Goal: Task Accomplishment & Management: Manage account settings

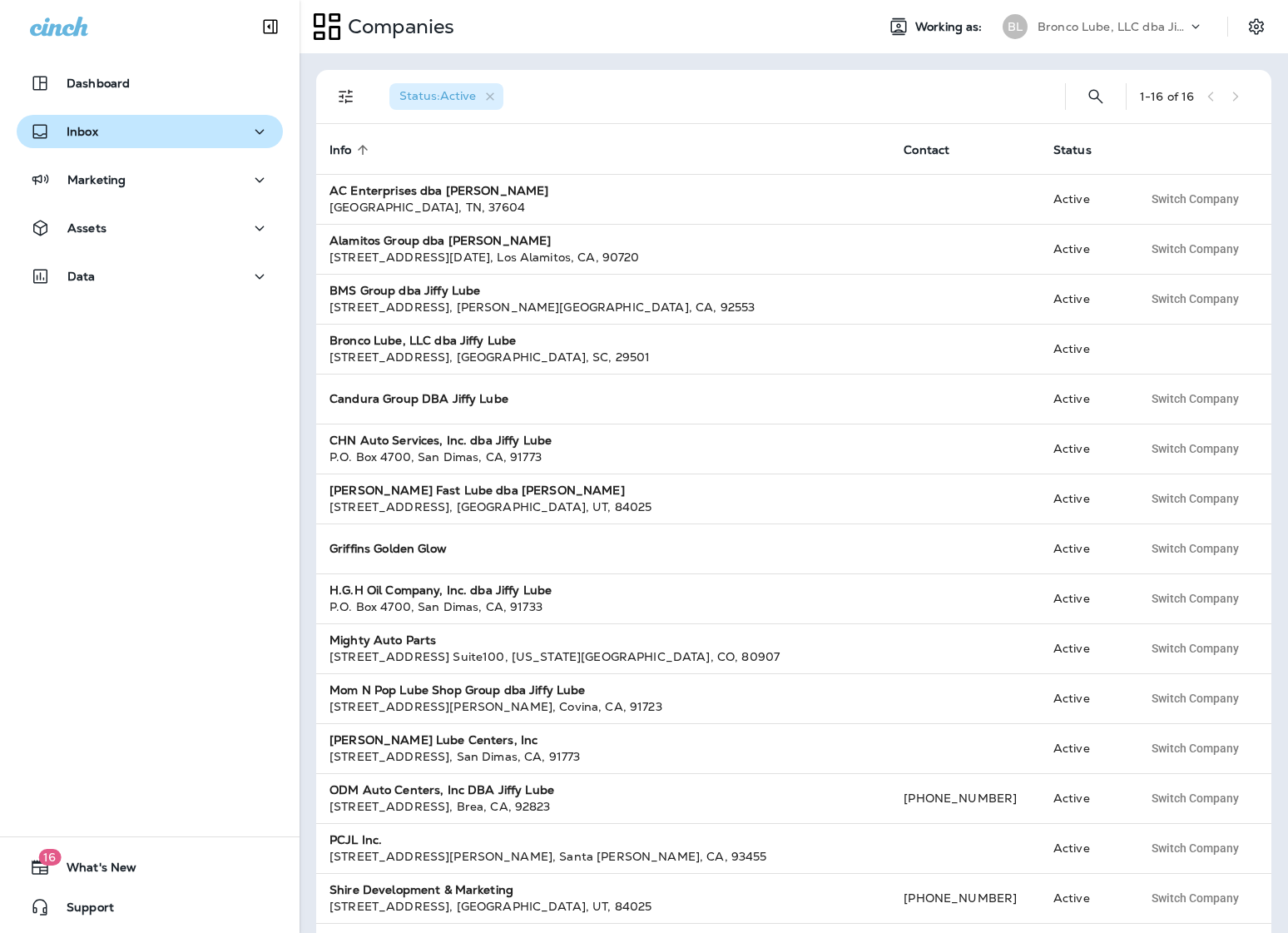
scroll to position [48, 0]
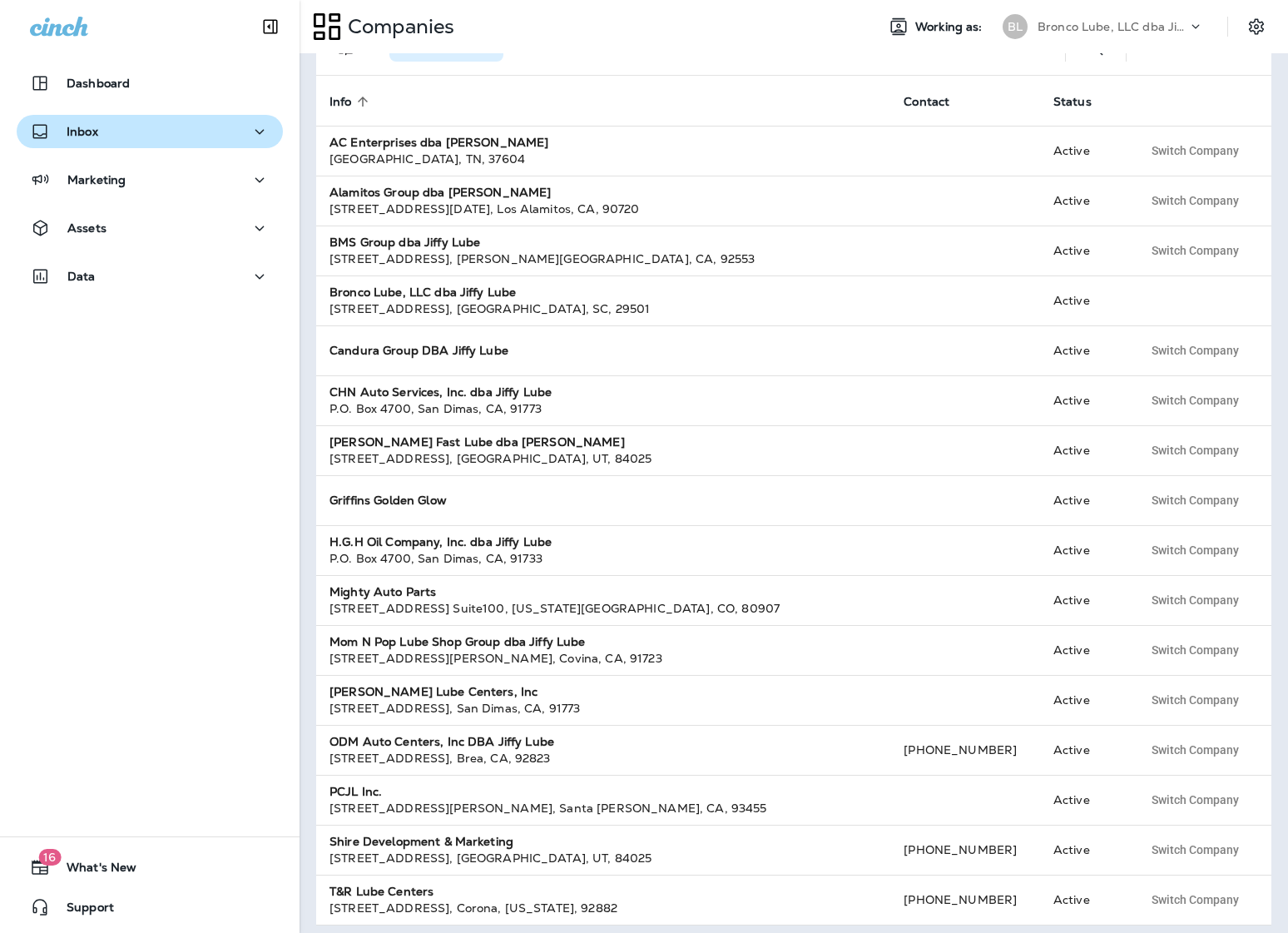
click at [73, 116] on button "Inbox" at bounding box center [150, 131] width 266 height 33
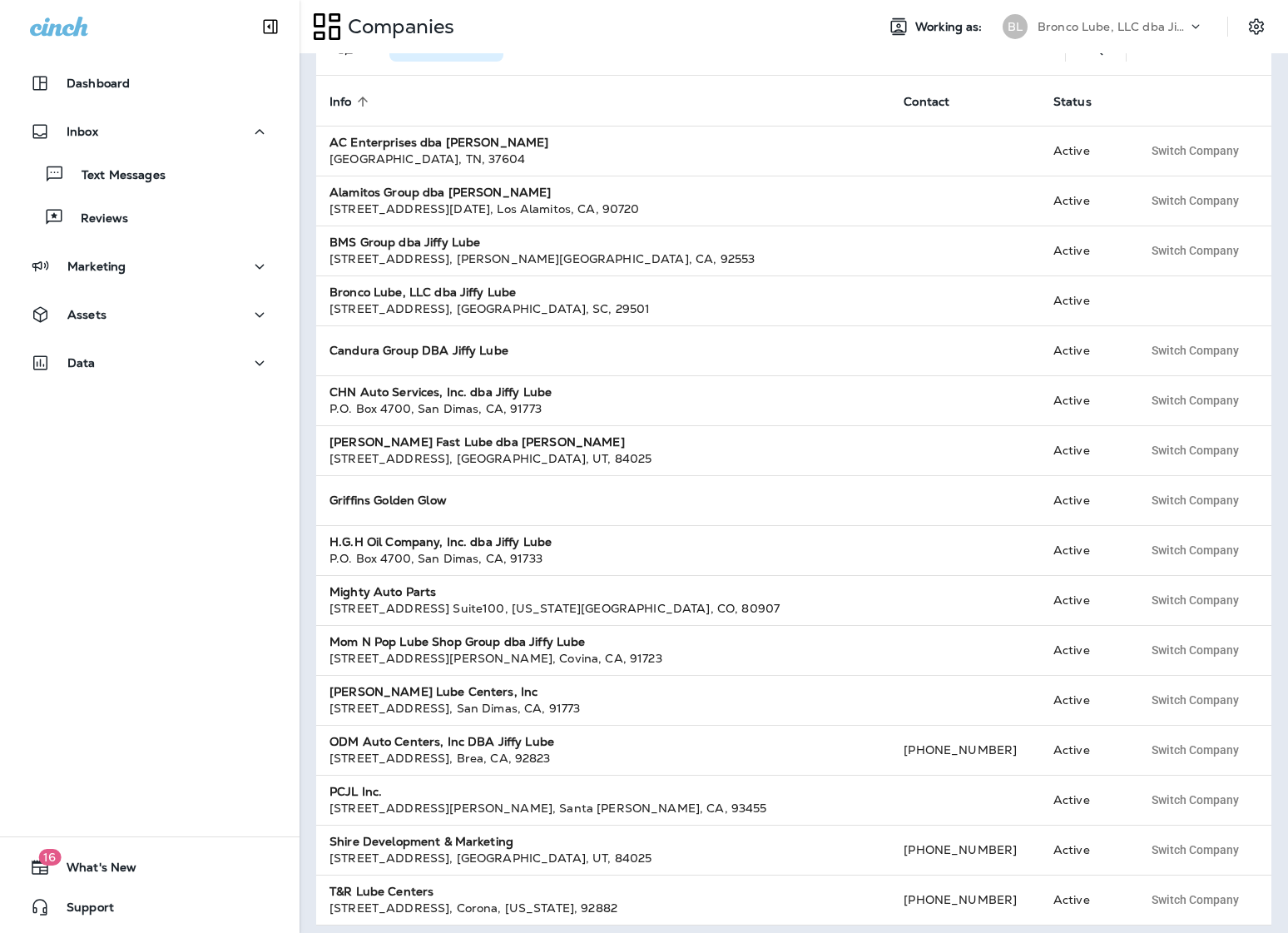
click at [93, 289] on div "Marketing" at bounding box center [149, 270] width 299 height 42
click at [112, 276] on button "Marketing" at bounding box center [150, 266] width 266 height 33
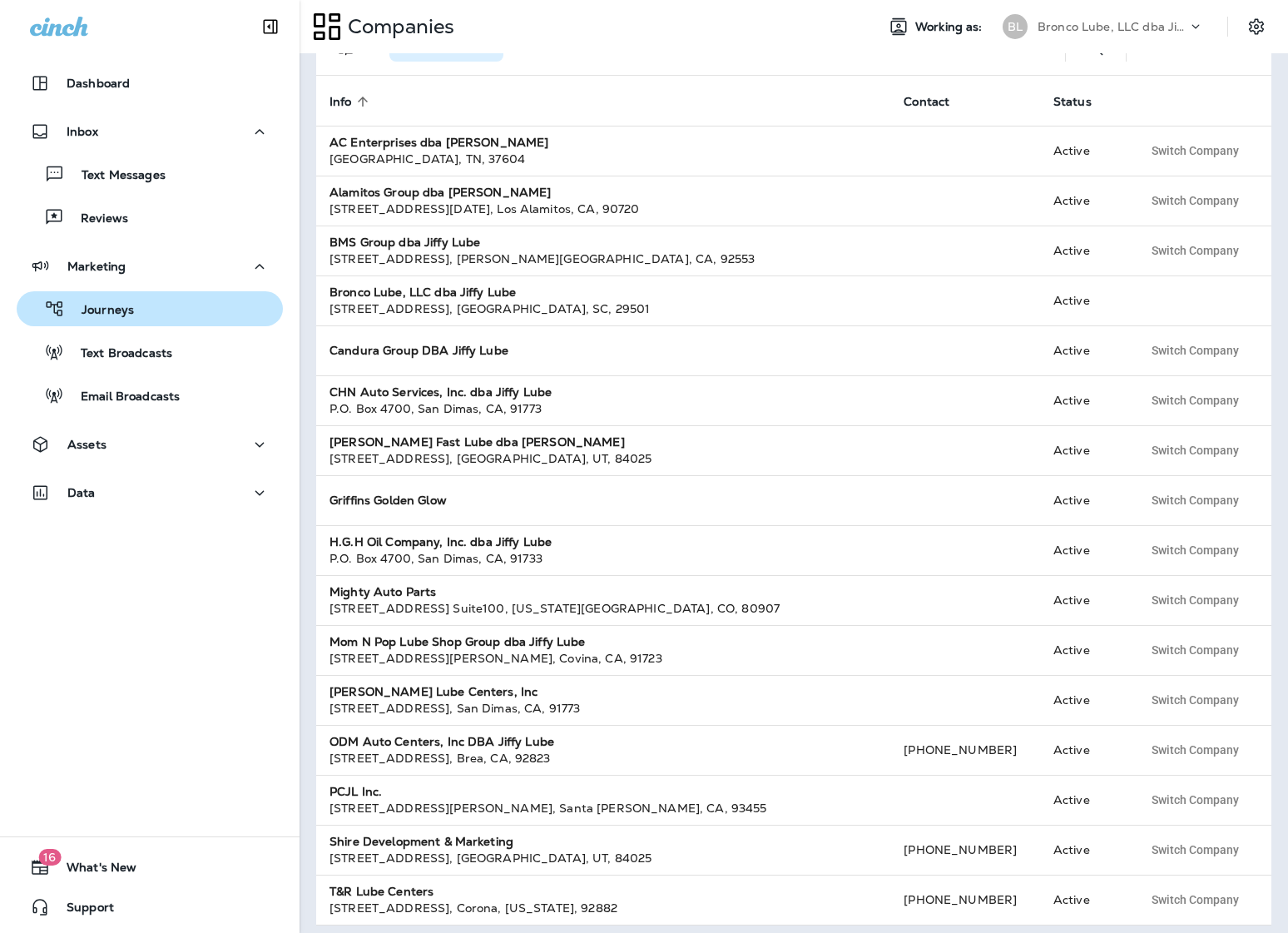
click at [153, 319] on div "Journeys" at bounding box center [149, 309] width 253 height 25
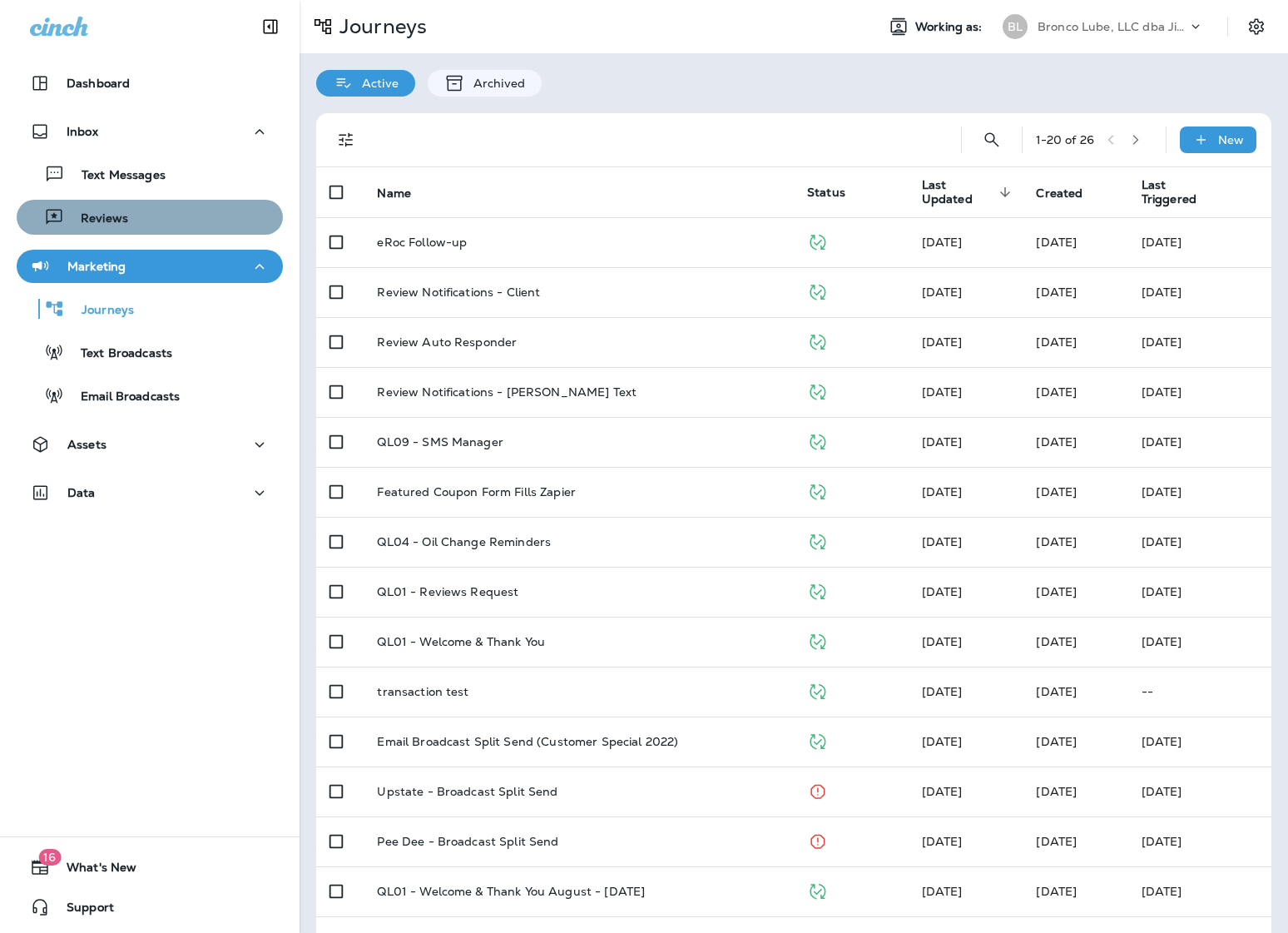
click at [105, 203] on button "Reviews" at bounding box center [150, 217] width 266 height 35
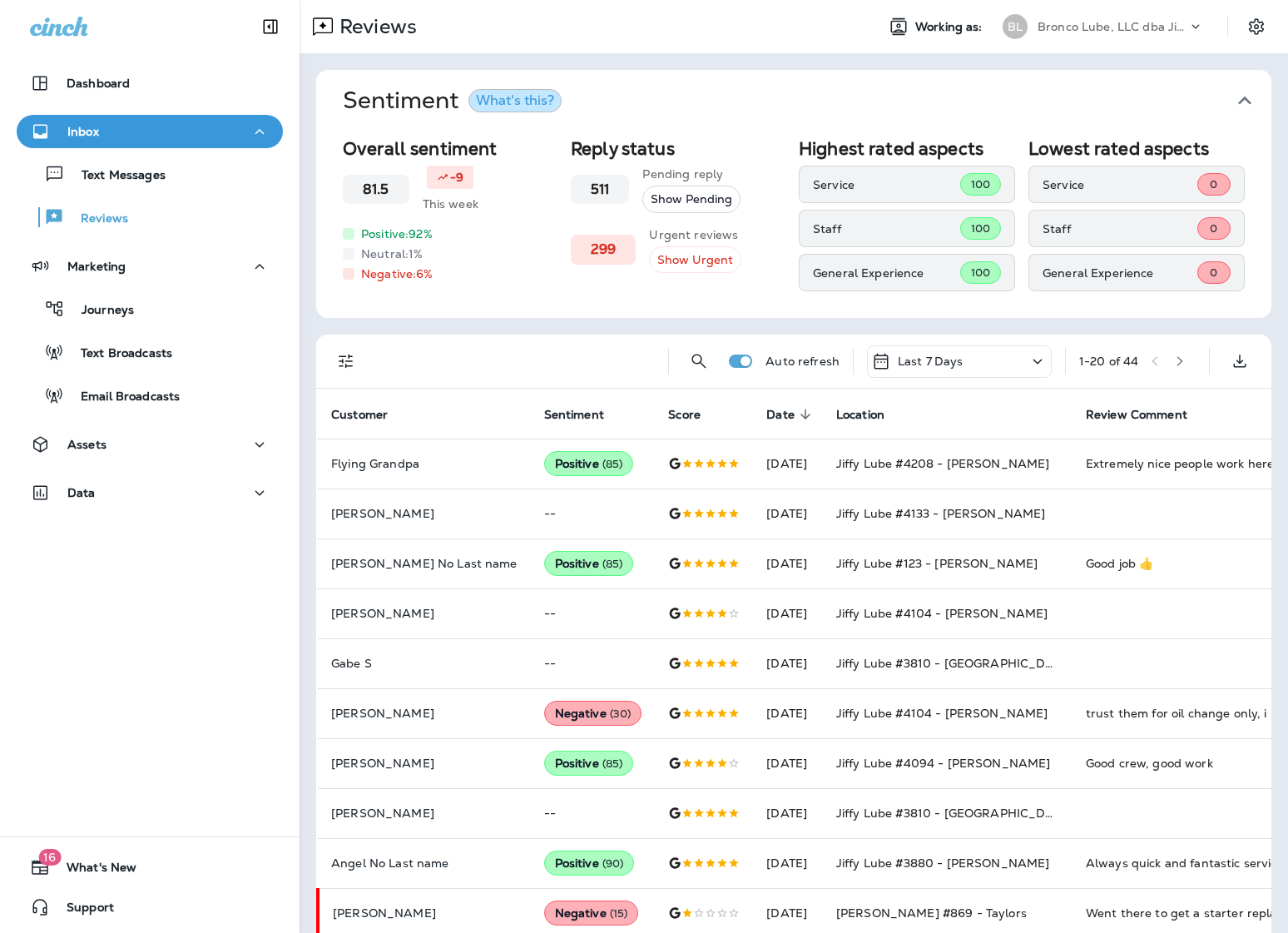
click at [1172, 26] on p "Bronco Lube, LLC dba Jiffy Lube" at bounding box center [1112, 26] width 150 height 13
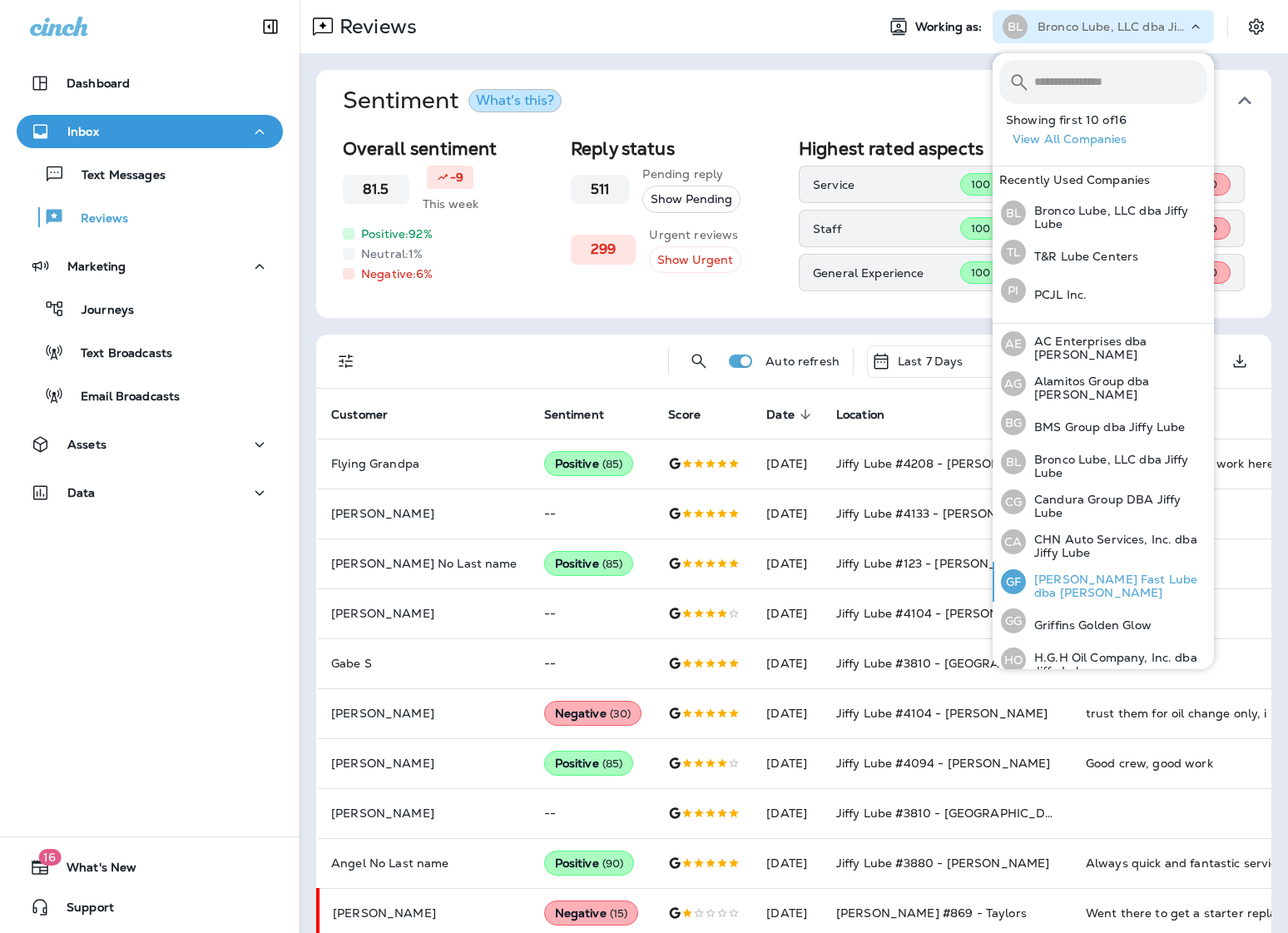
click at [1079, 578] on p "[PERSON_NAME] Fast Lube dba [PERSON_NAME]" at bounding box center [1117, 586] width 181 height 27
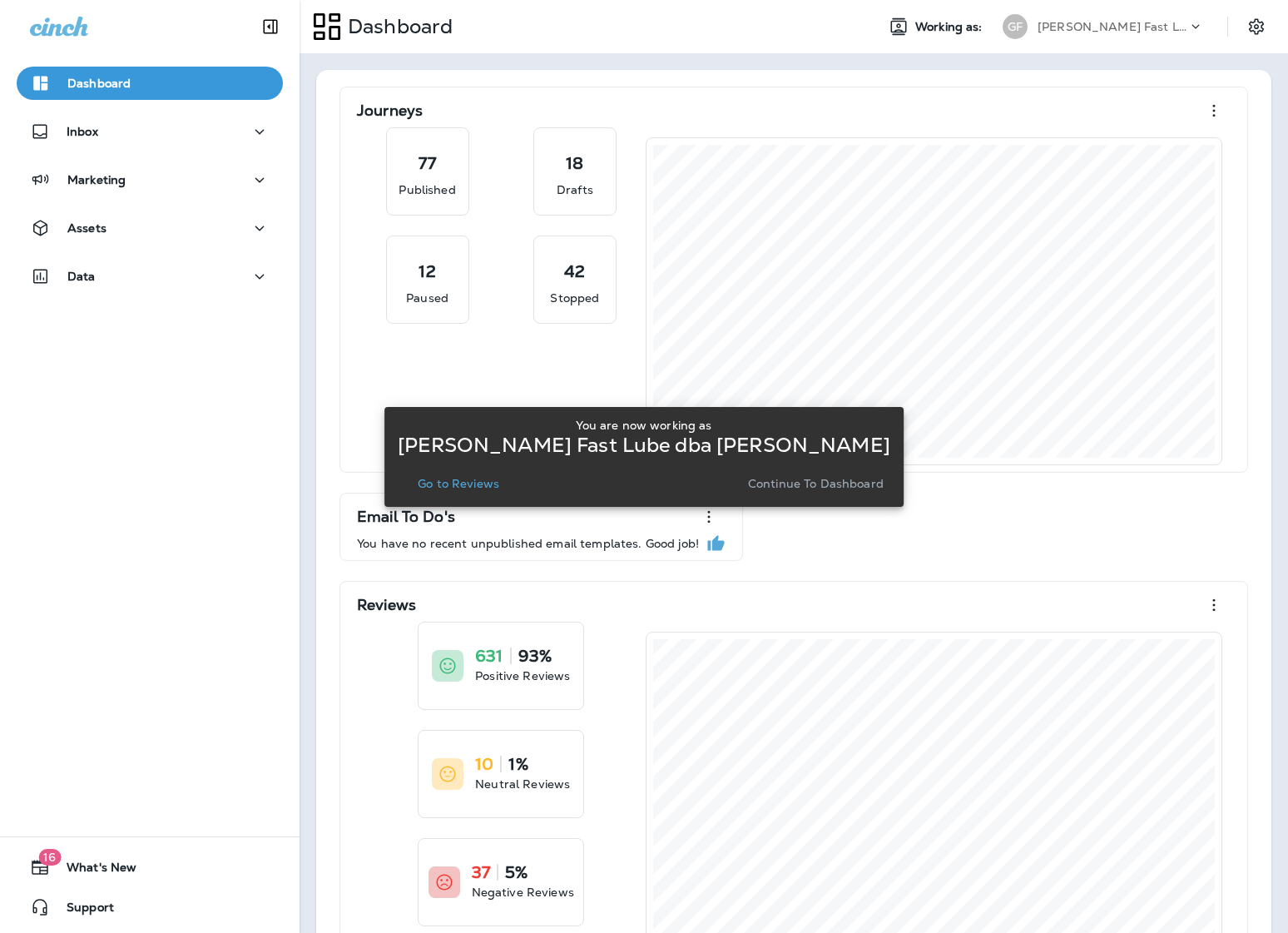
click at [497, 487] on p "Go to Reviews" at bounding box center [458, 483] width 82 height 13
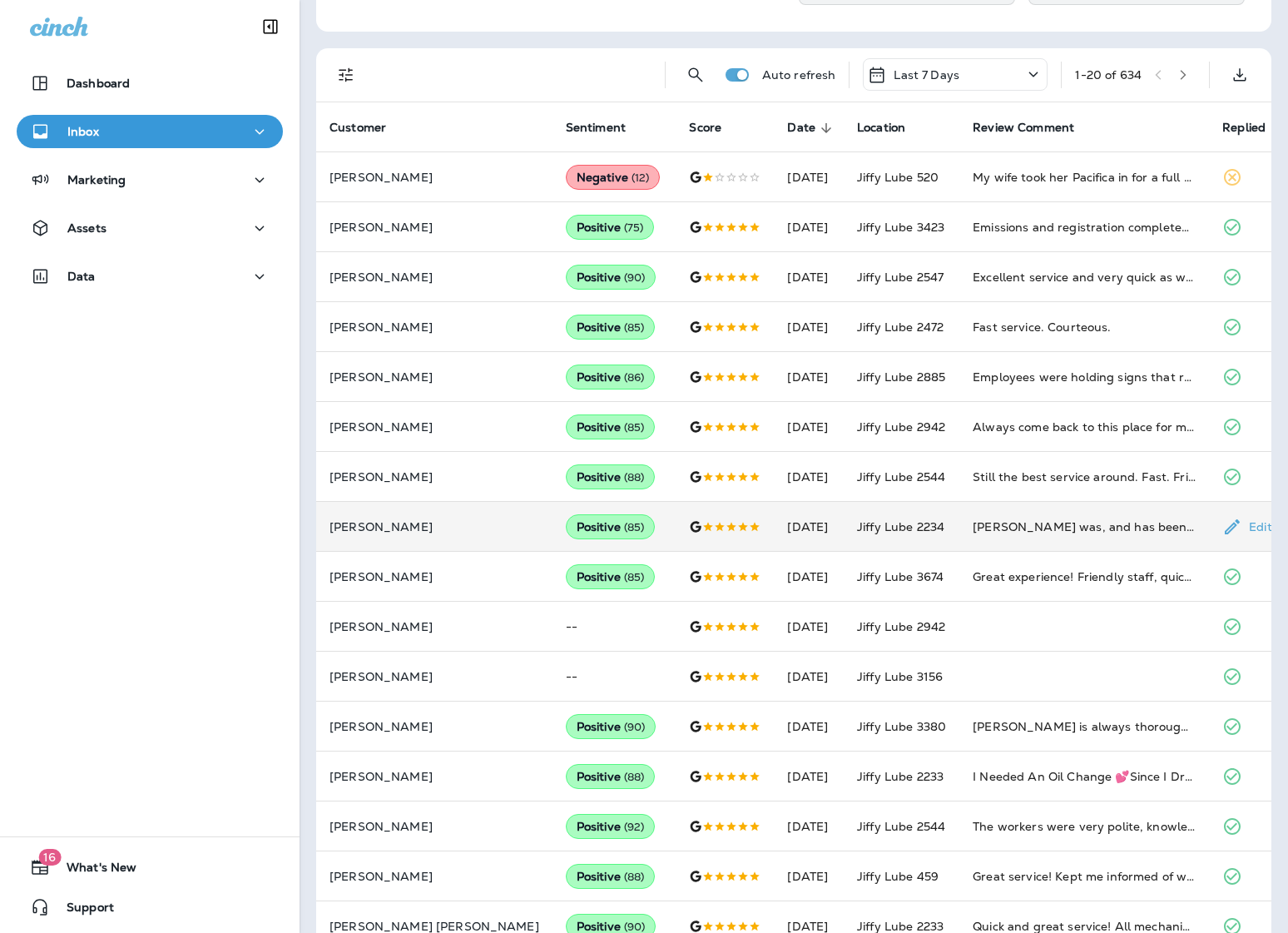
scroll to position [275, 0]
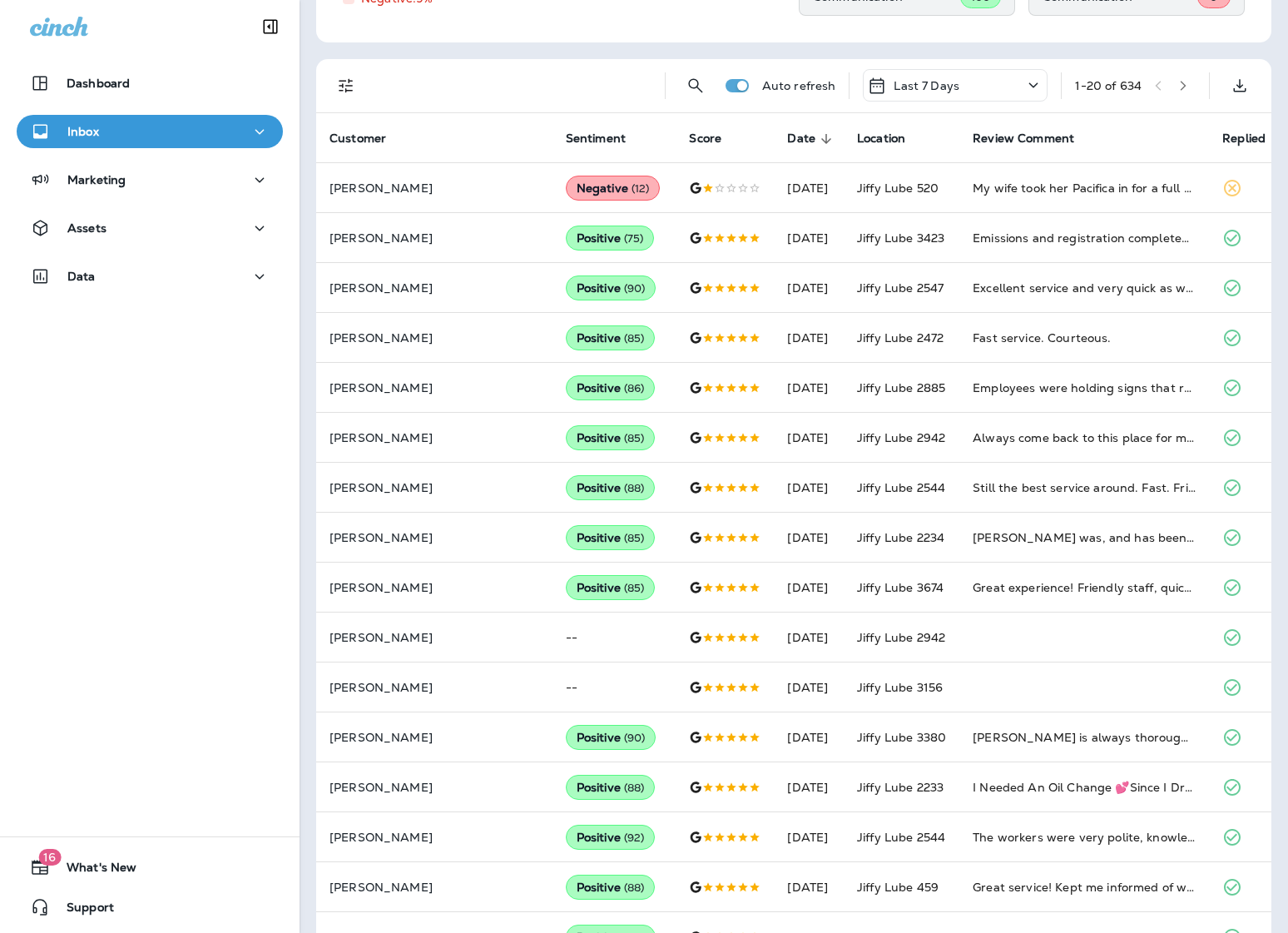
click at [1184, 75] on button "button" at bounding box center [1183, 85] width 25 height 25
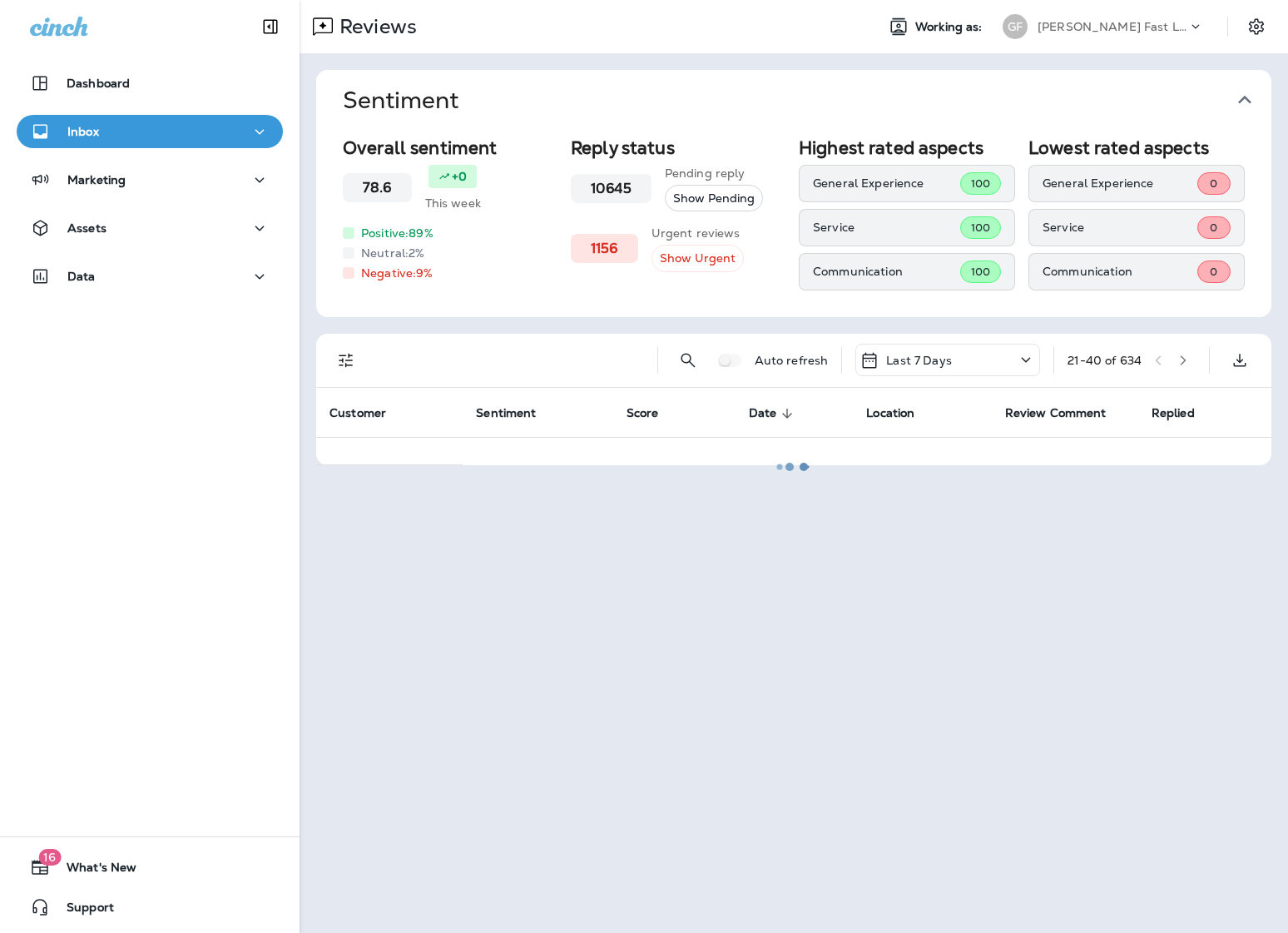
scroll to position [0, 0]
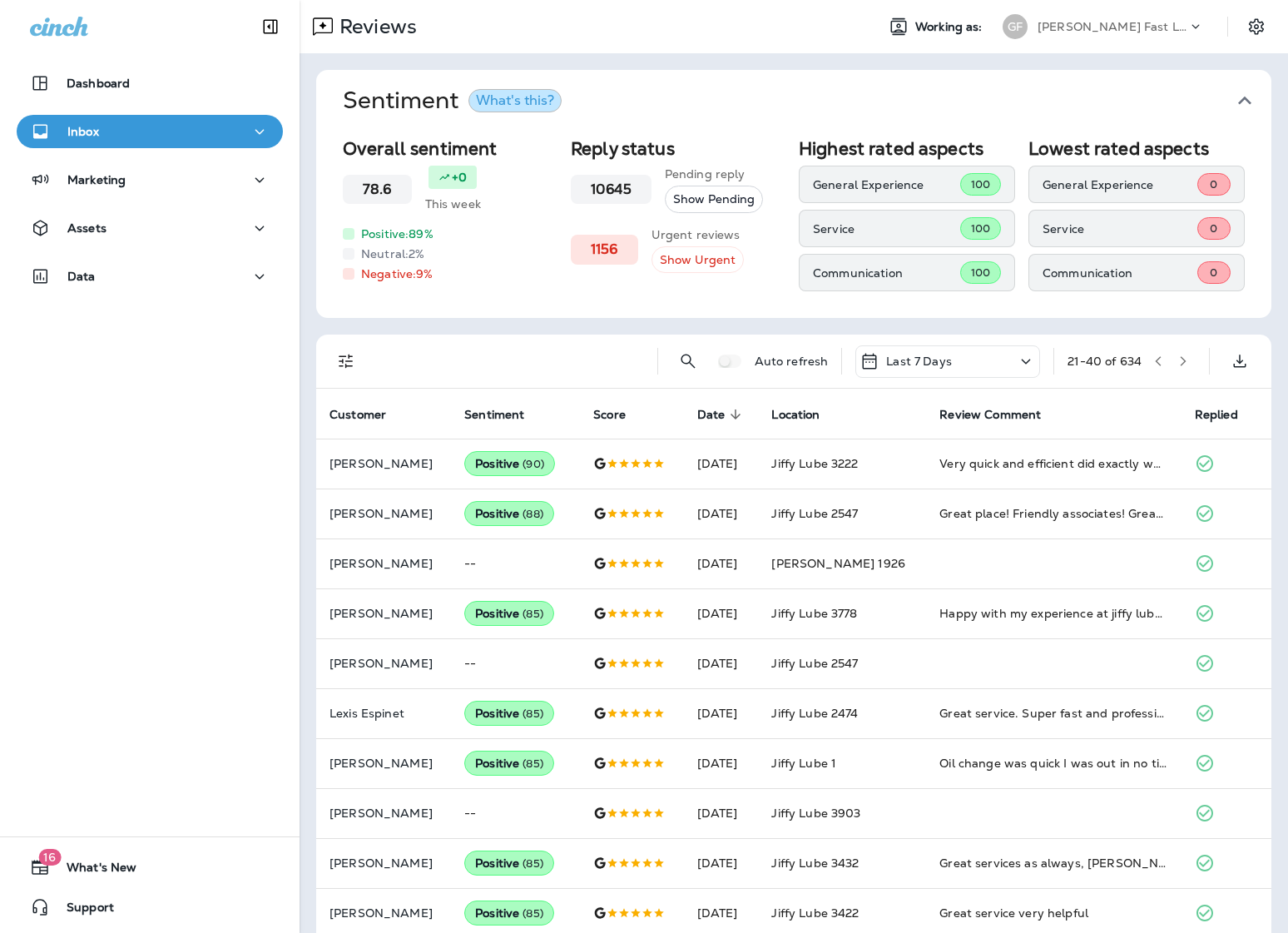
click at [1166, 27] on p "[PERSON_NAME] Fast Lube dba [PERSON_NAME]" at bounding box center [1112, 26] width 150 height 13
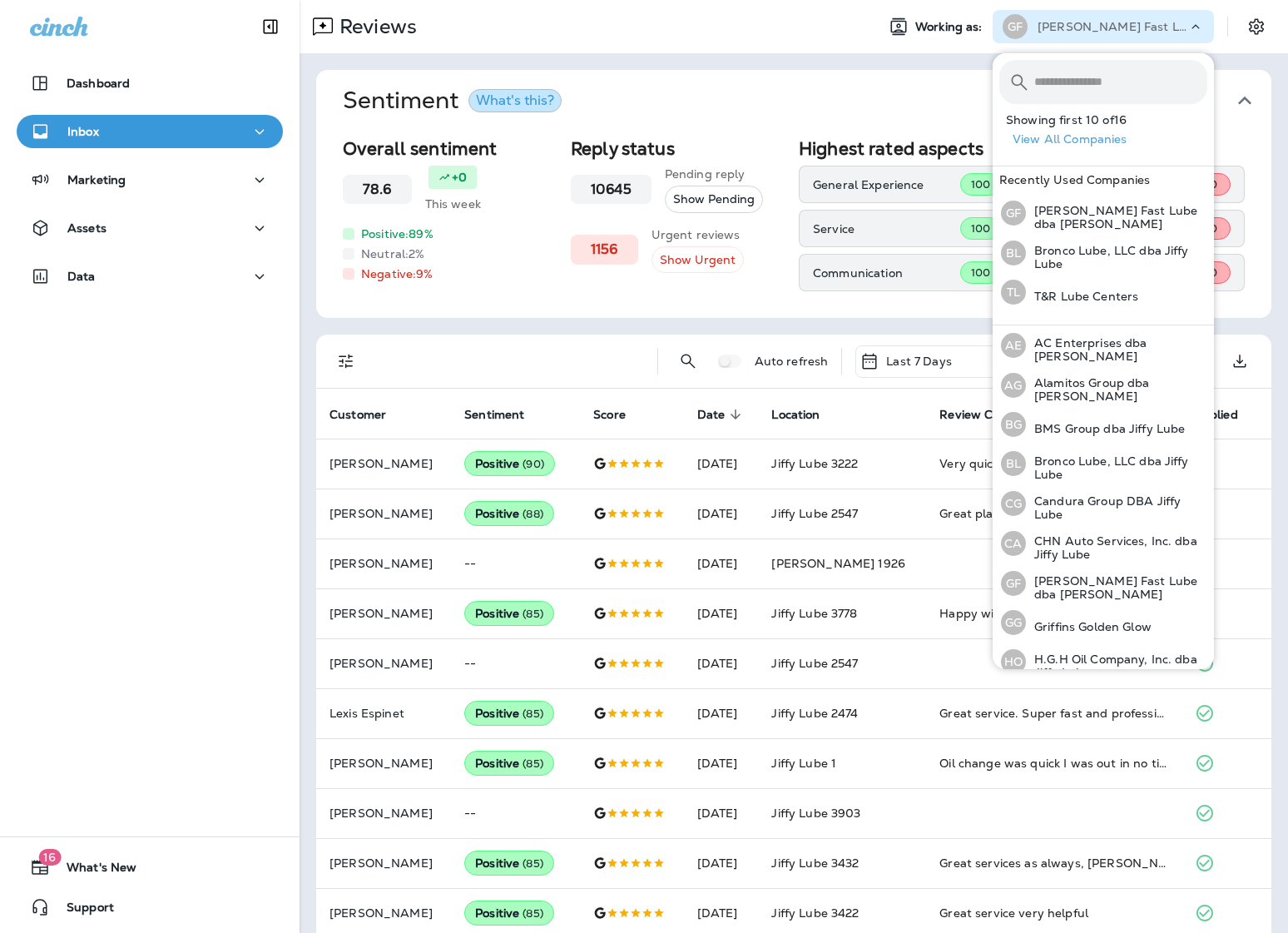
click at [561, 365] on div at bounding box center [510, 362] width 268 height 53
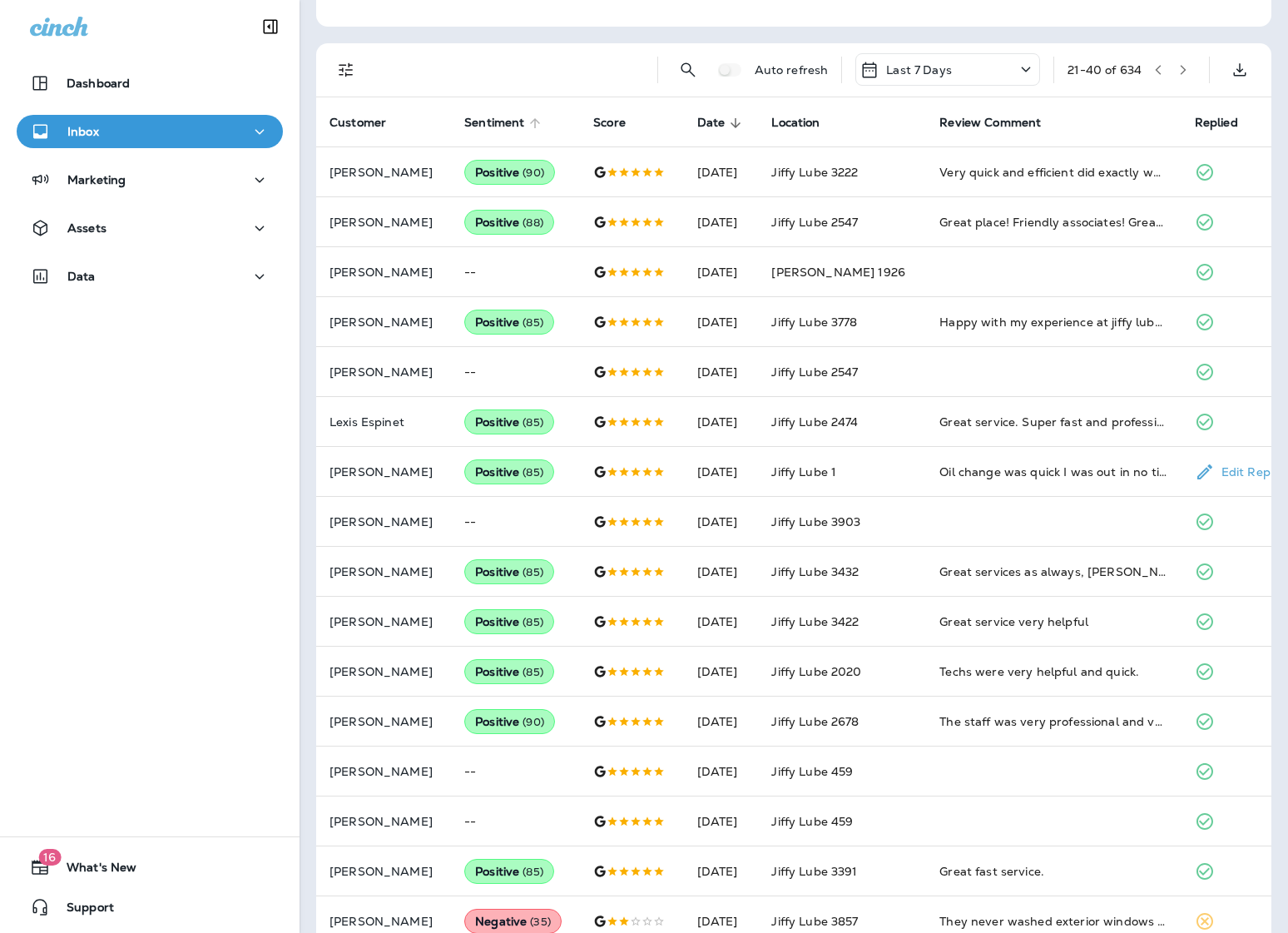
scroll to position [204, 0]
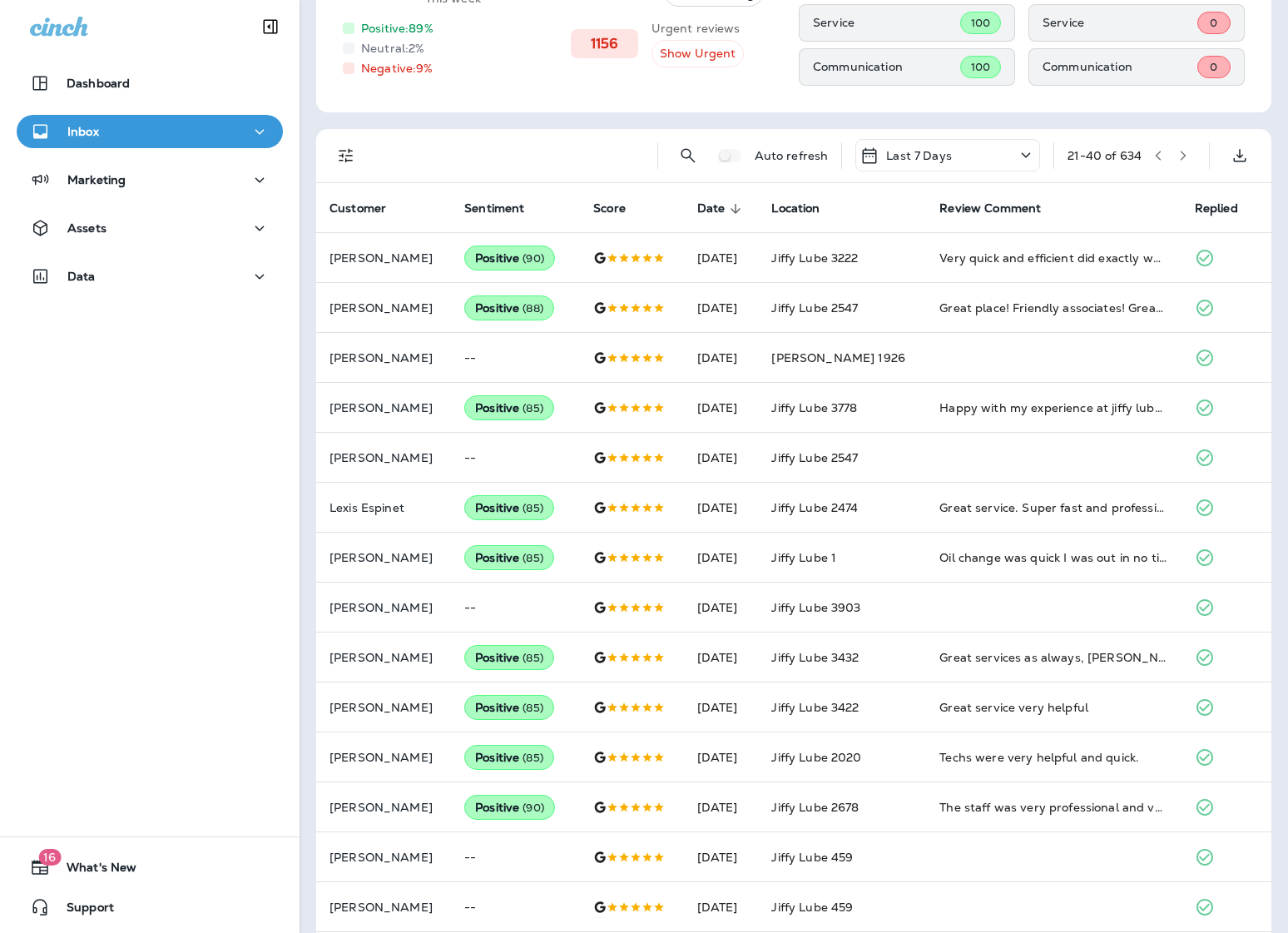
click at [346, 157] on icon "Filters" at bounding box center [346, 156] width 14 height 14
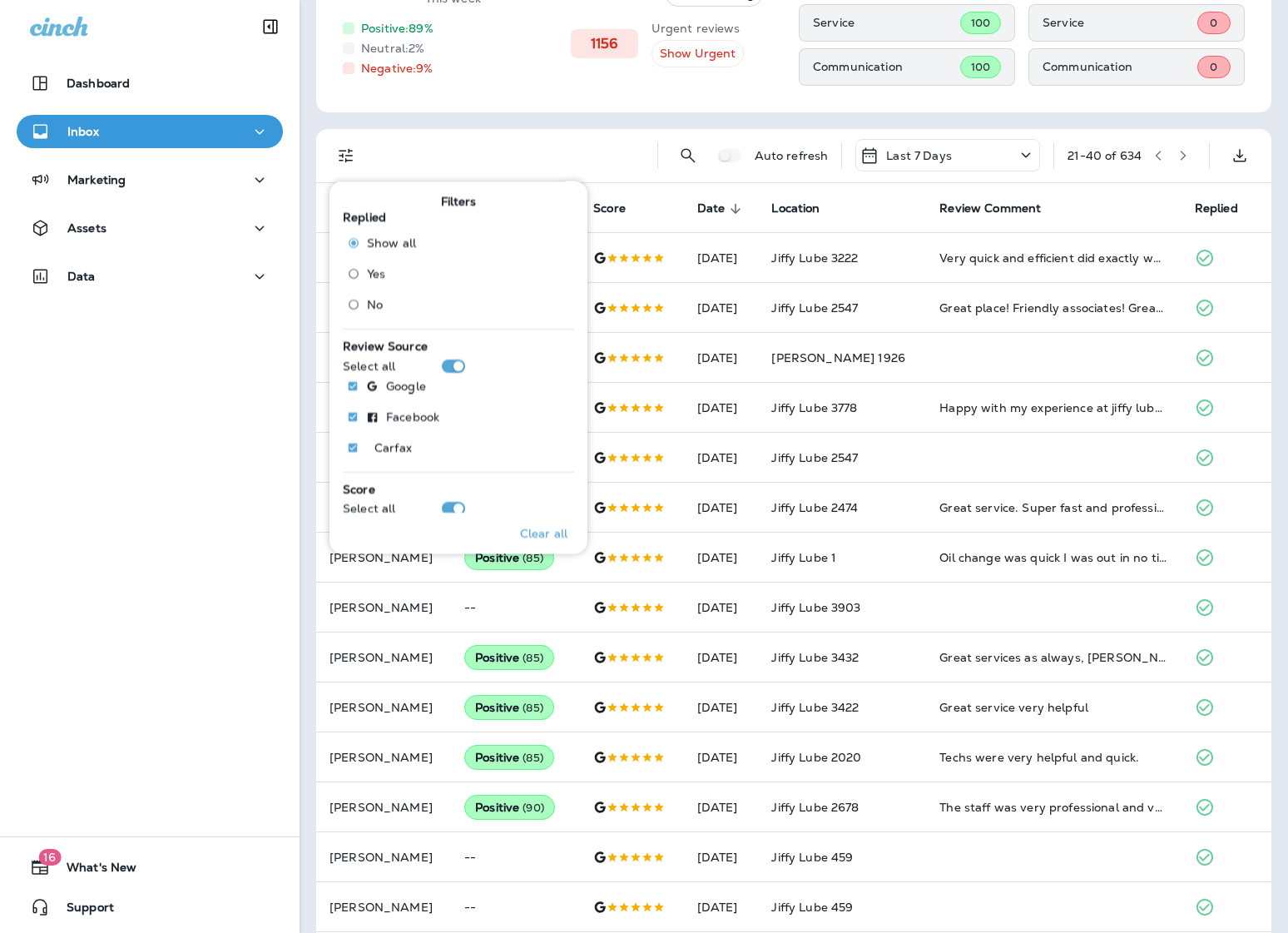
click at [374, 306] on span "No" at bounding box center [375, 303] width 16 height 13
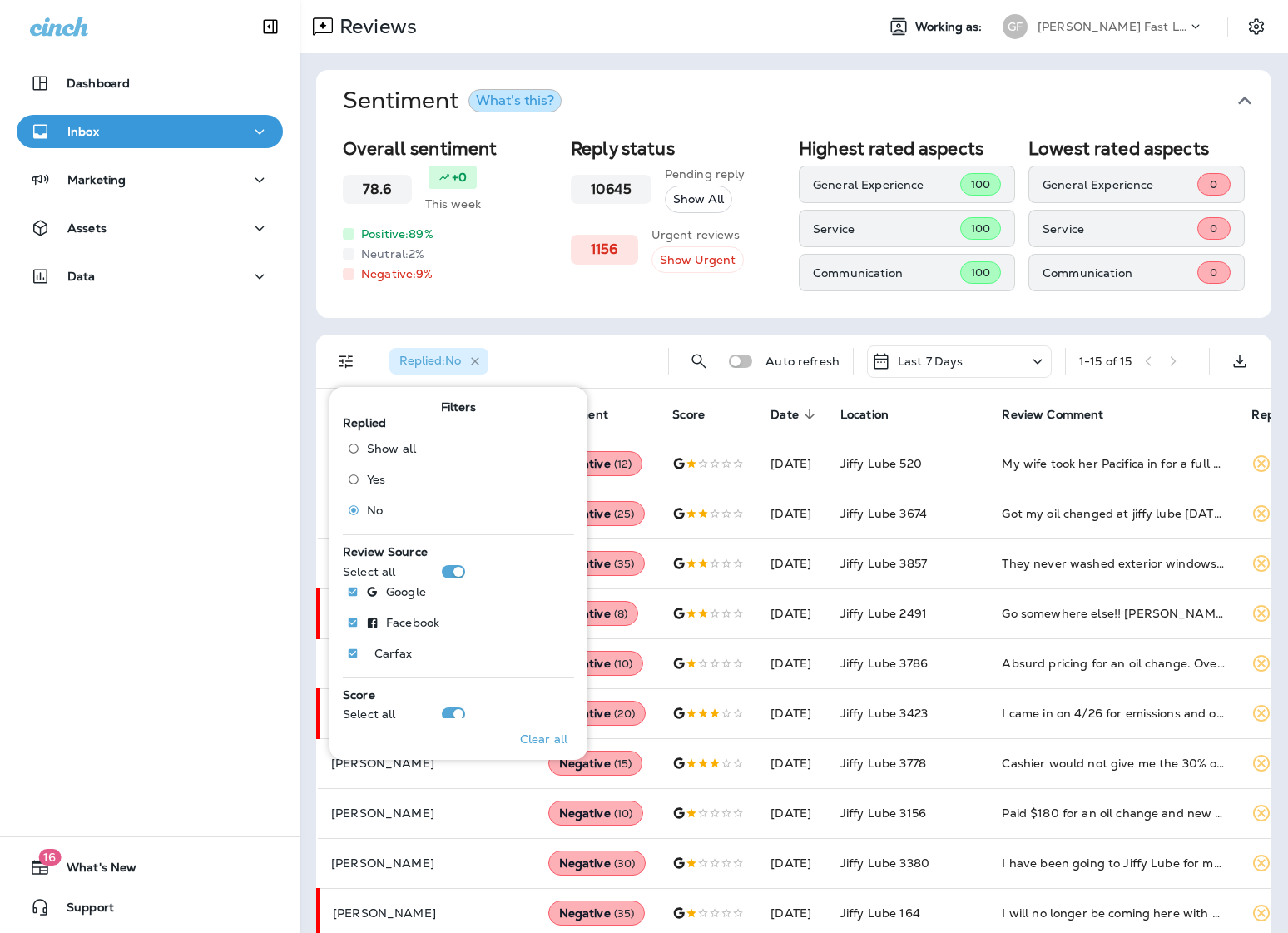
click at [480, 363] on icon "button" at bounding box center [475, 362] width 14 height 14
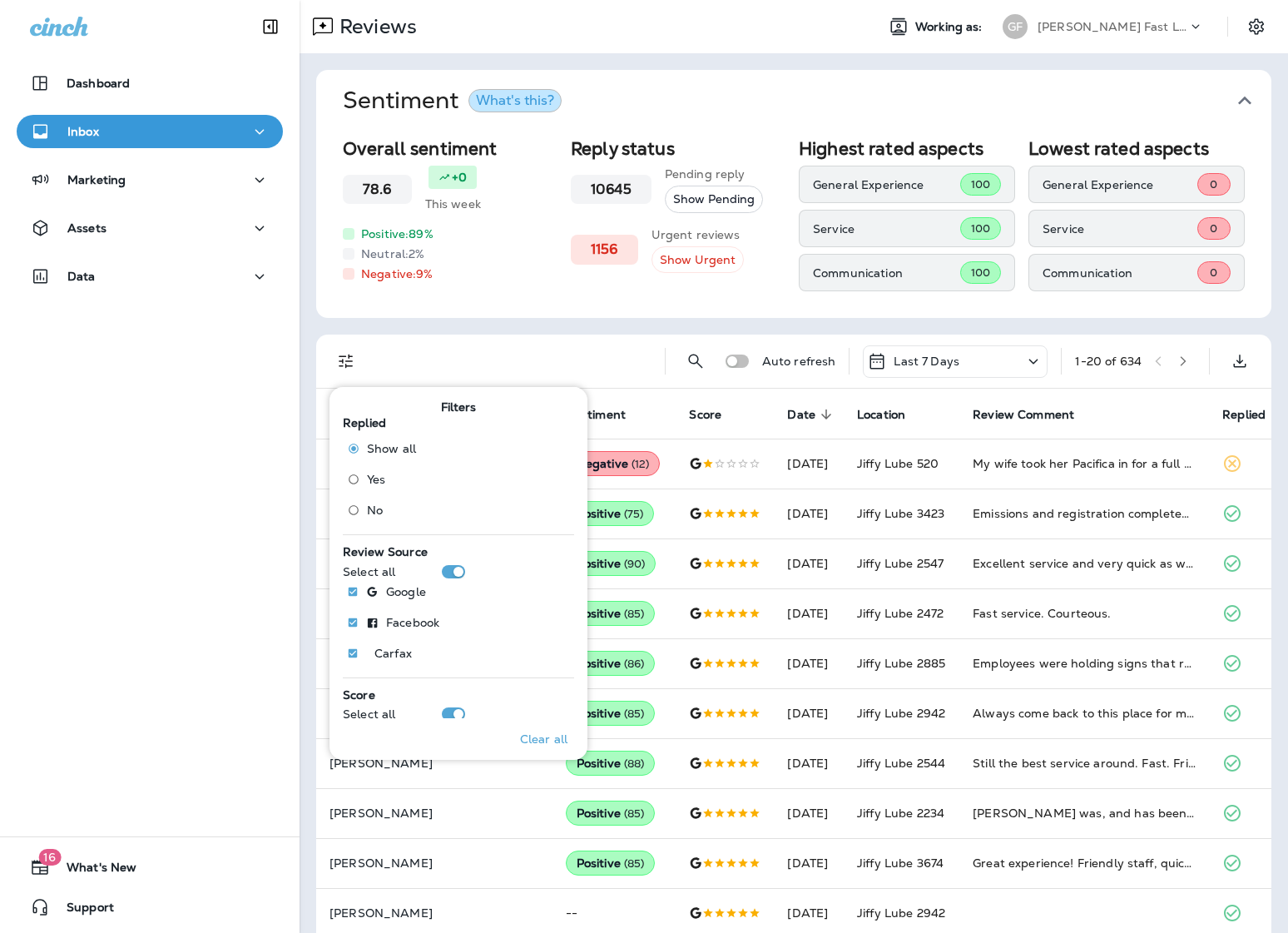
click at [736, 322] on div "Sentiment What's this? Overall sentiment 78.6 +0 This week Positive: 89 % Neutr…" at bounding box center [793, 754] width 989 height 1402
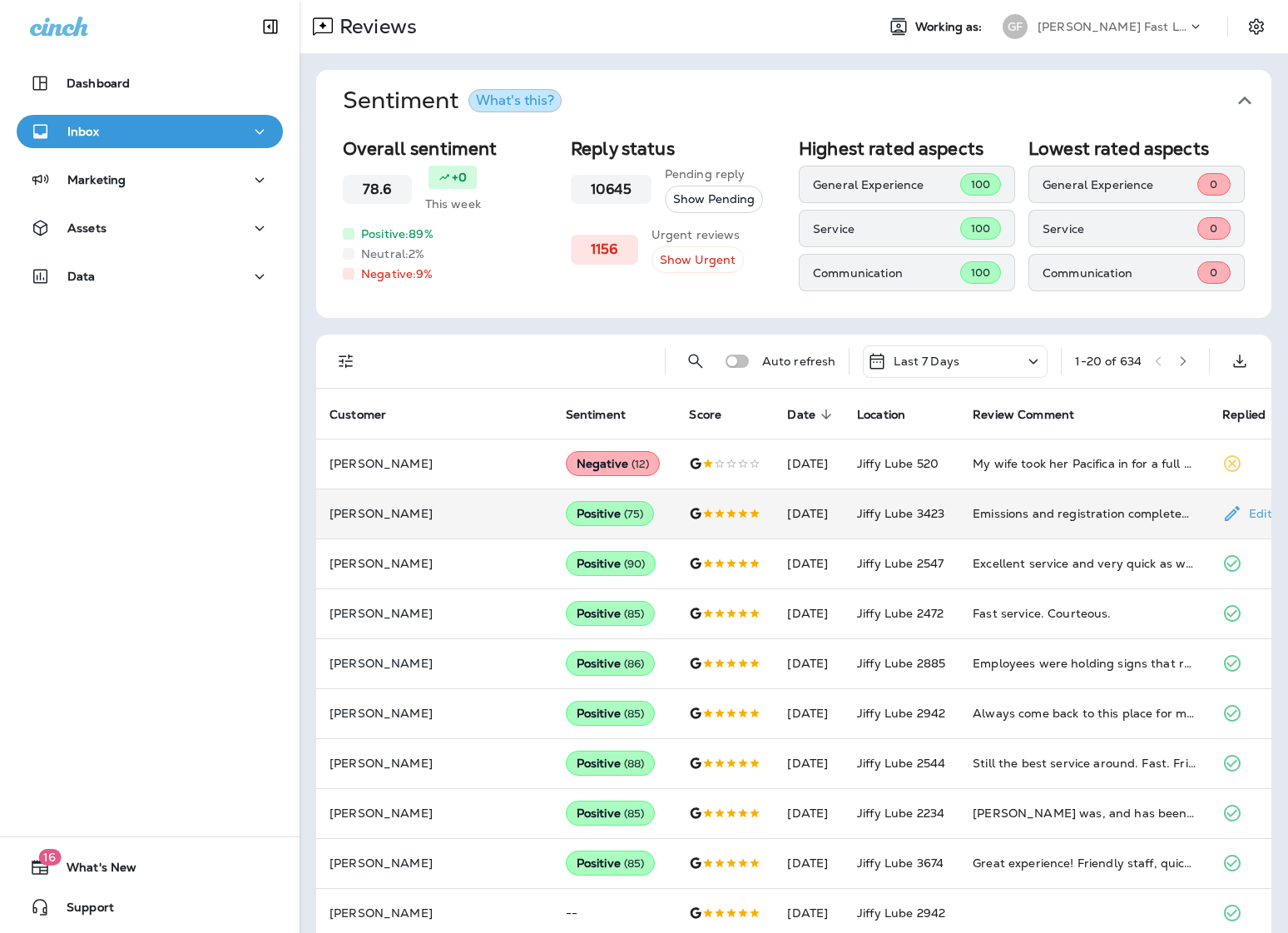
click at [774, 510] on td "[DATE]" at bounding box center [808, 514] width 70 height 50
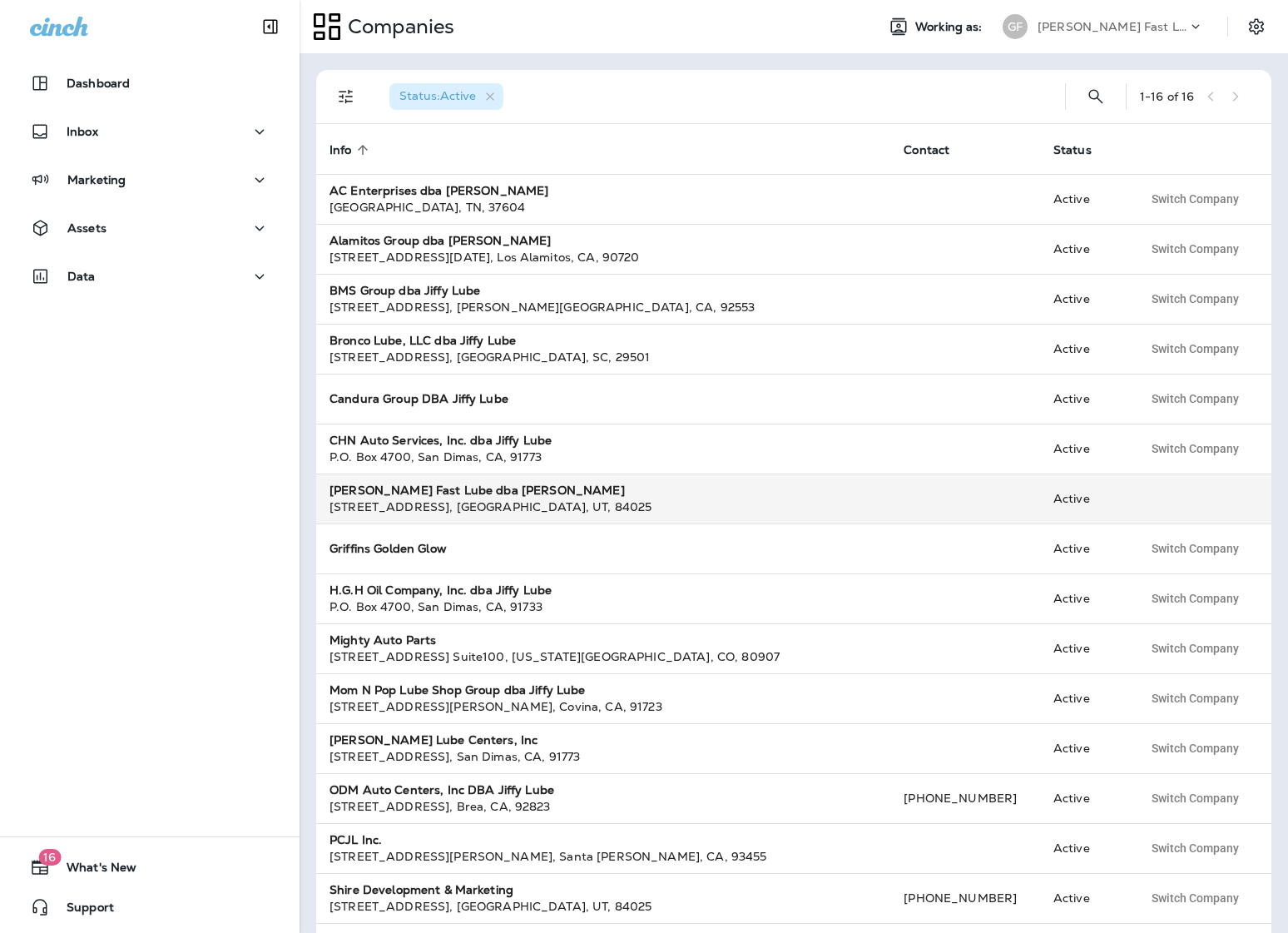
click at [504, 508] on div "[STREET_ADDRESS]" at bounding box center [603, 506] width 547 height 17
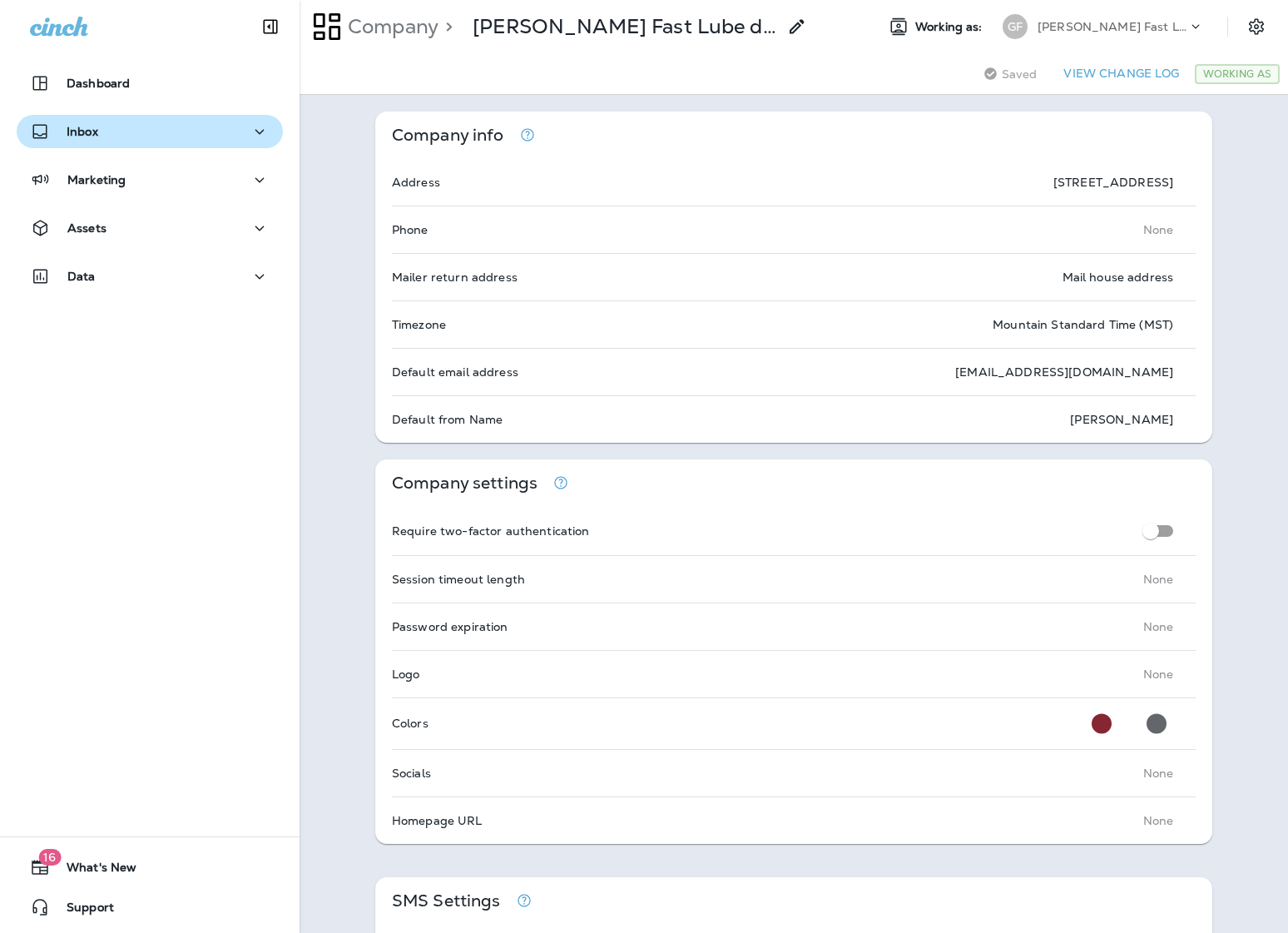
click at [210, 125] on div "Inbox" at bounding box center [150, 132] width 240 height 20
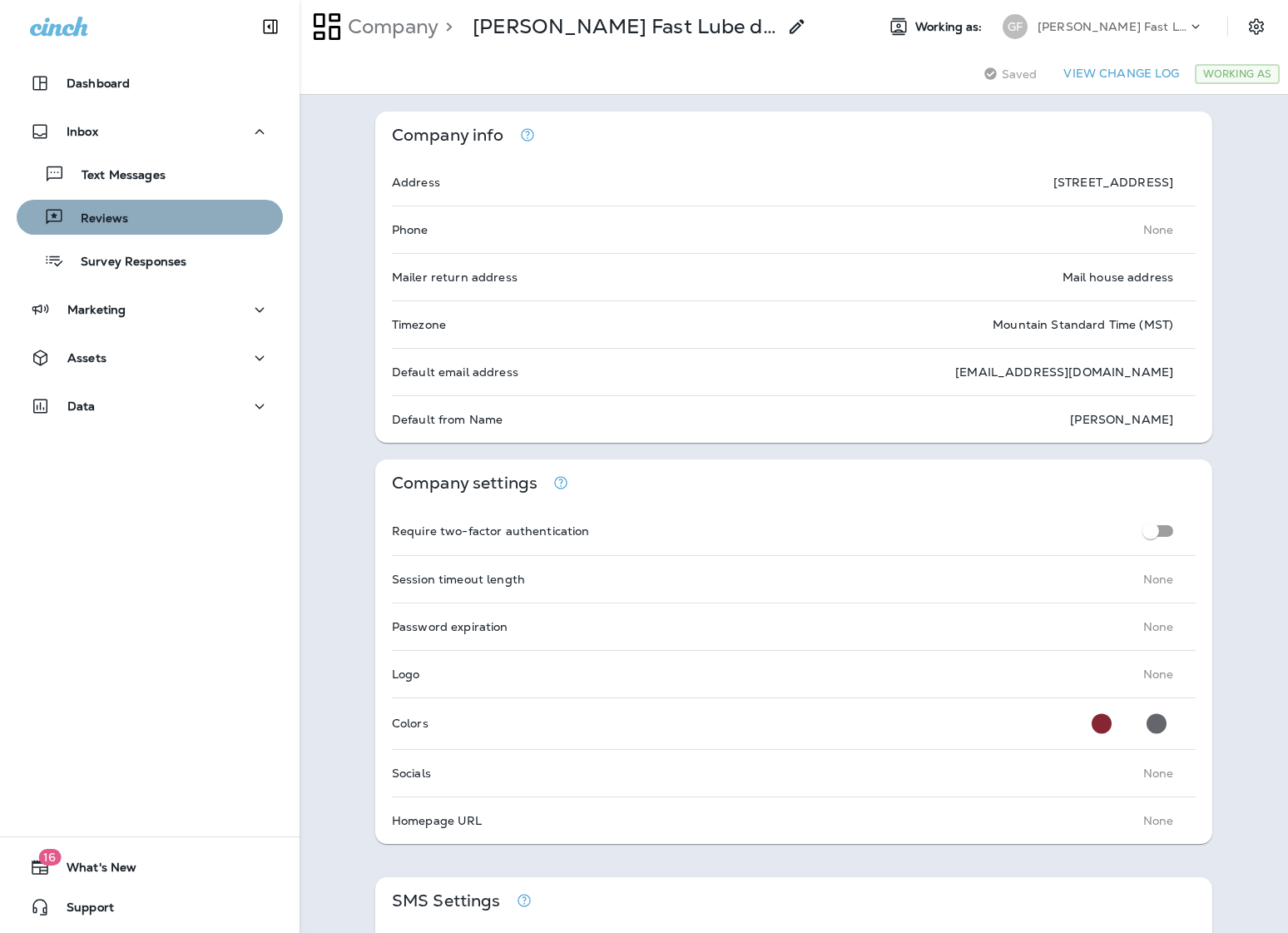
click at [159, 220] on div "Reviews" at bounding box center [149, 217] width 253 height 25
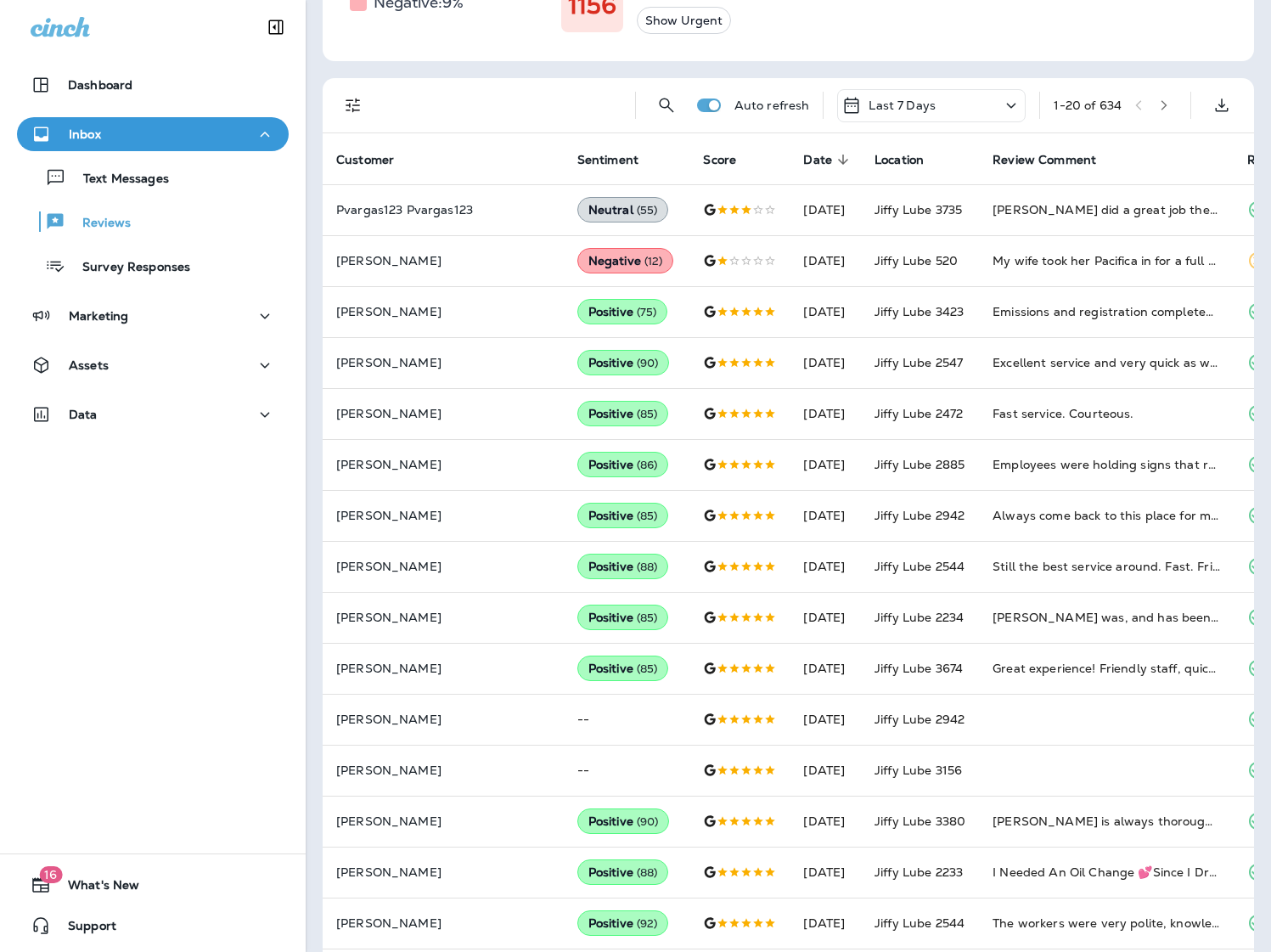
scroll to position [316, 0]
